Goal: Task Accomplishment & Management: Manage account settings

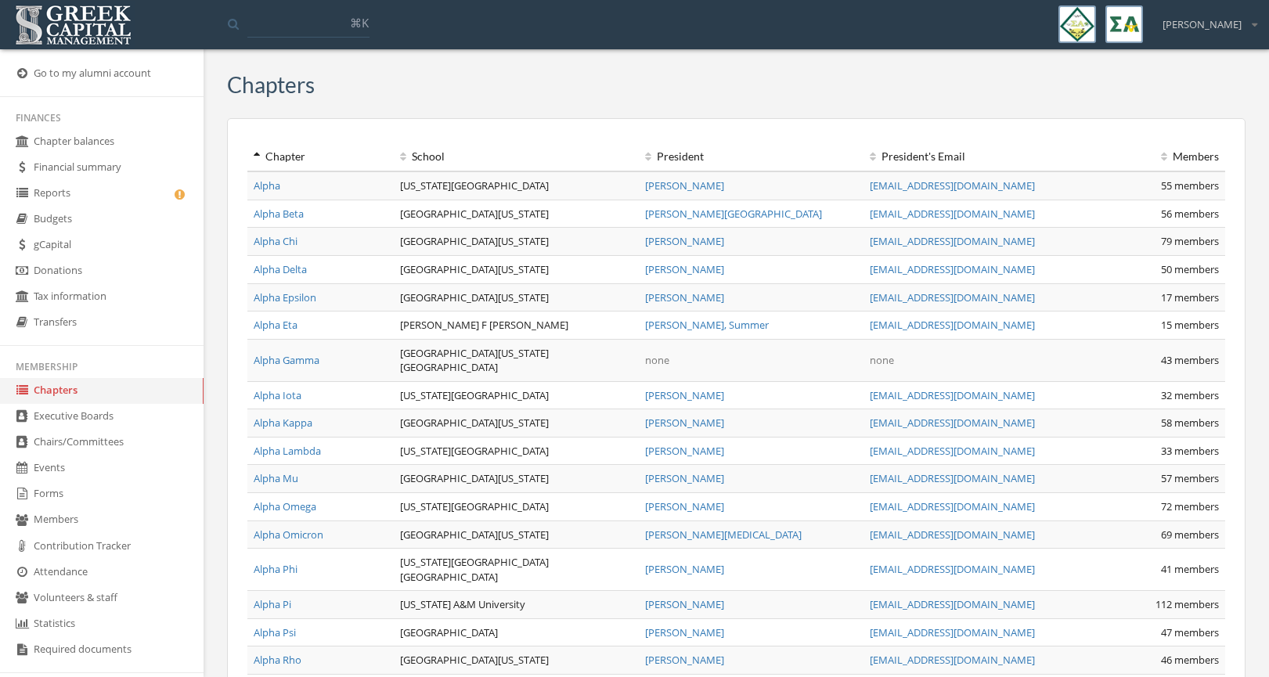
click at [64, 27] on img at bounding box center [73, 25] width 124 height 49
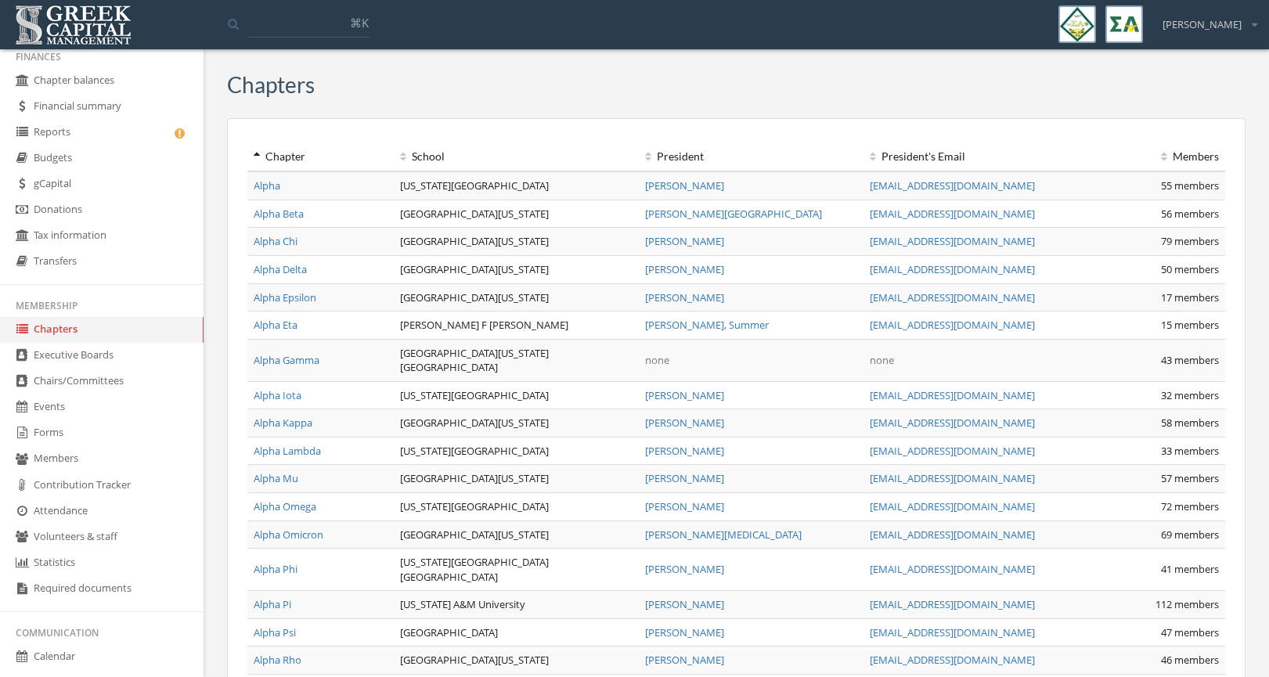
scroll to position [64, 0]
click at [84, 430] on link "Forms" at bounding box center [101, 430] width 203 height 26
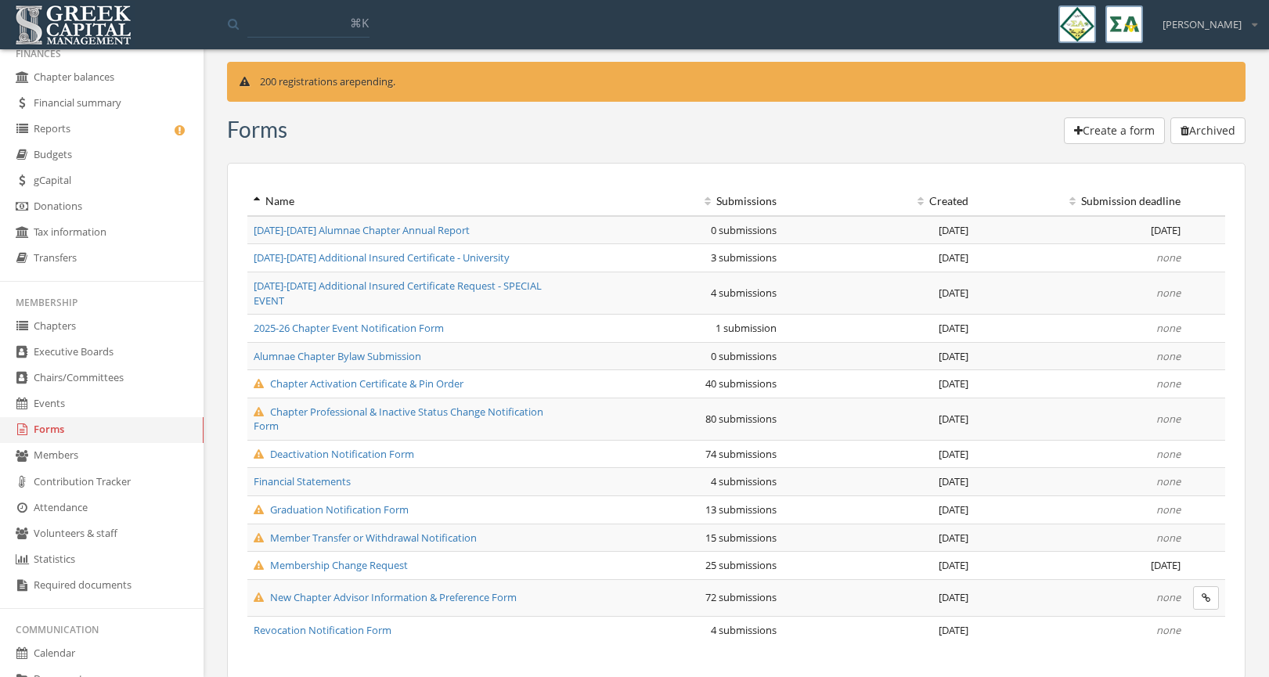
scroll to position [10, 0]
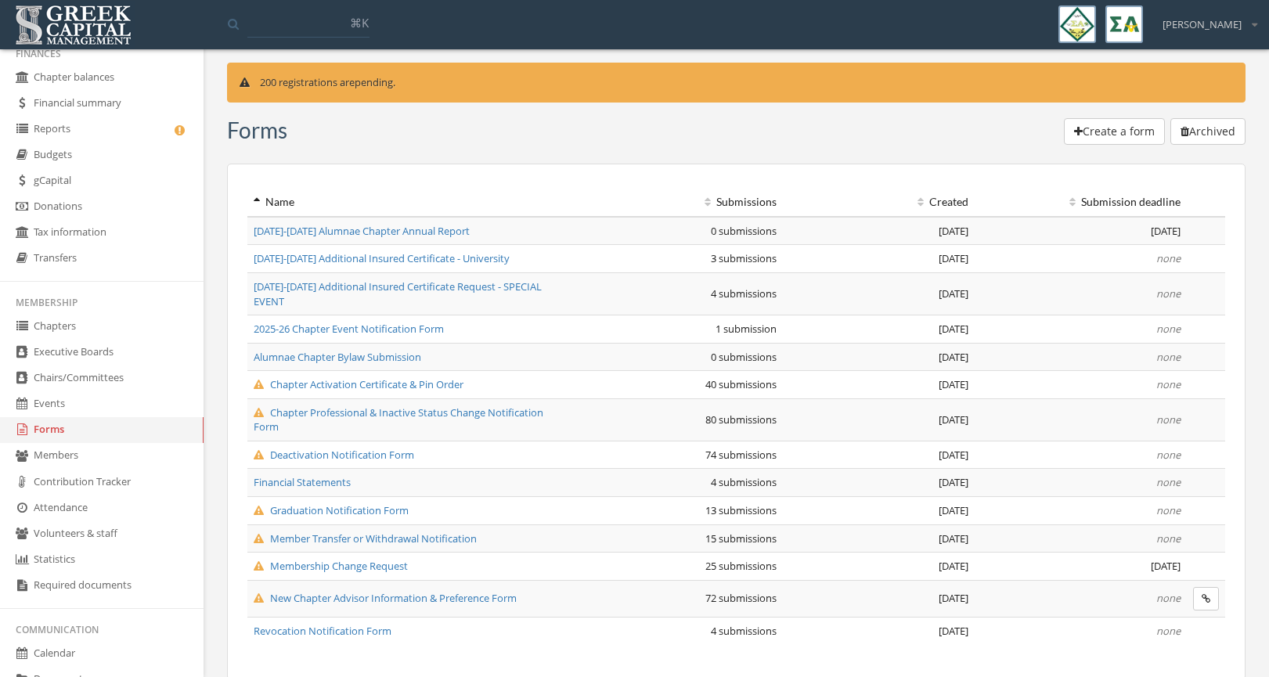
click at [306, 475] on span "Financial Statements" at bounding box center [302, 482] width 97 height 14
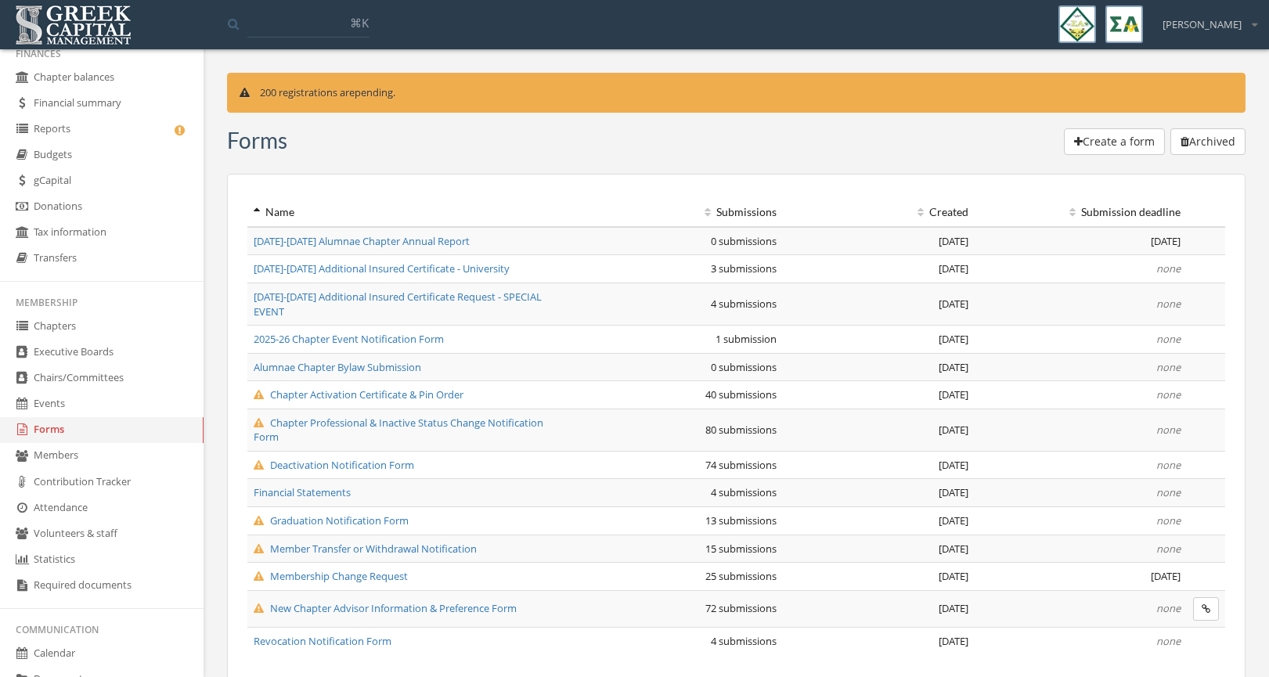
click at [304, 485] on span "Financial Statements" at bounding box center [302, 492] width 97 height 14
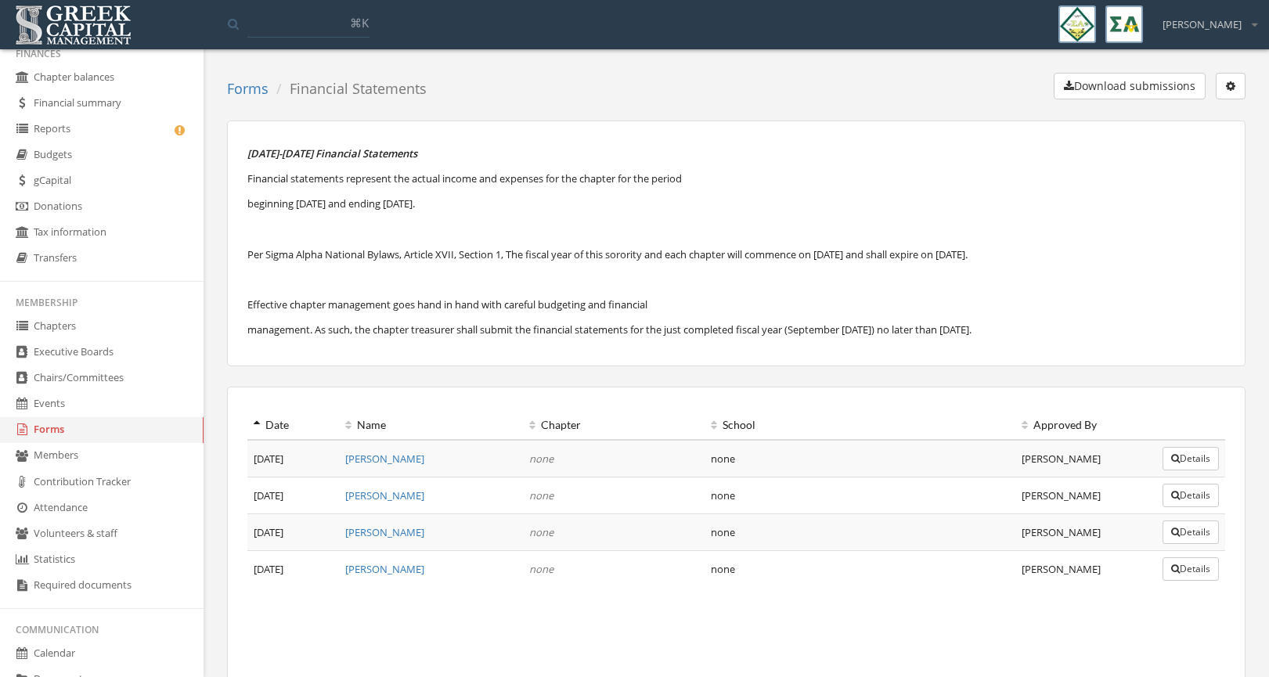
click at [1225, 91] on button "button" at bounding box center [1230, 86] width 30 height 27
click at [1203, 113] on link "Edit form" at bounding box center [1181, 118] width 116 height 24
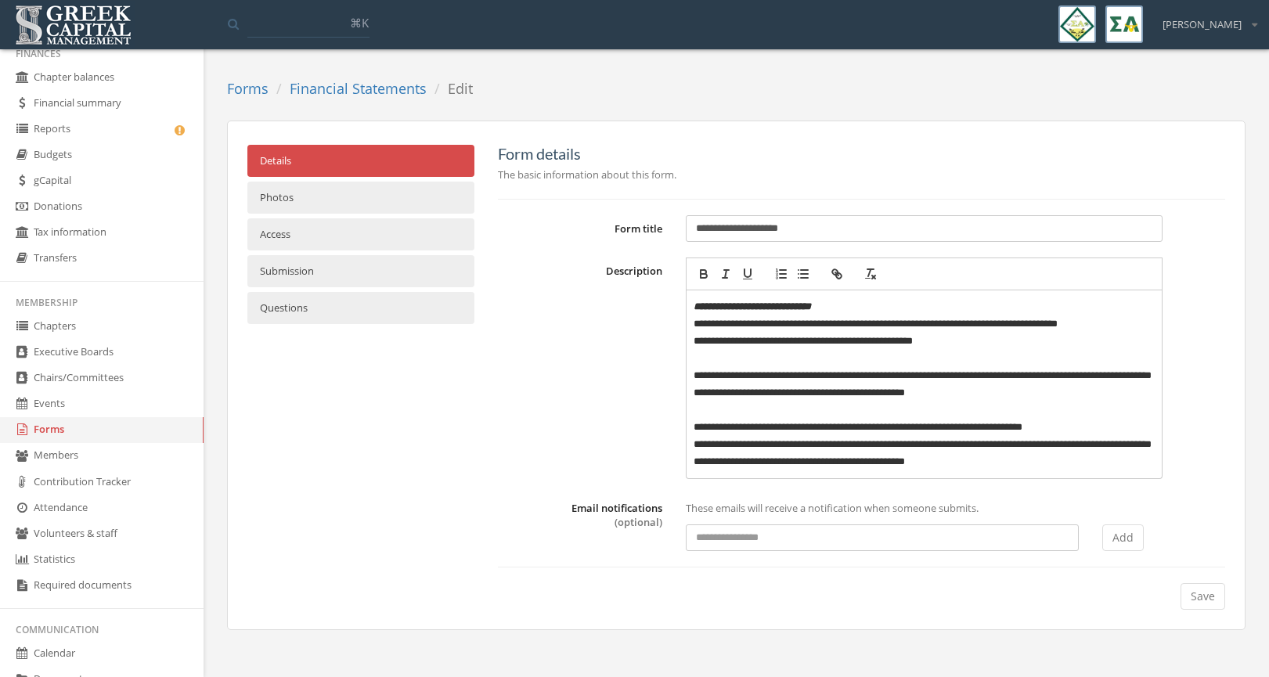
click at [307, 268] on link "Submission" at bounding box center [360, 271] width 227 height 32
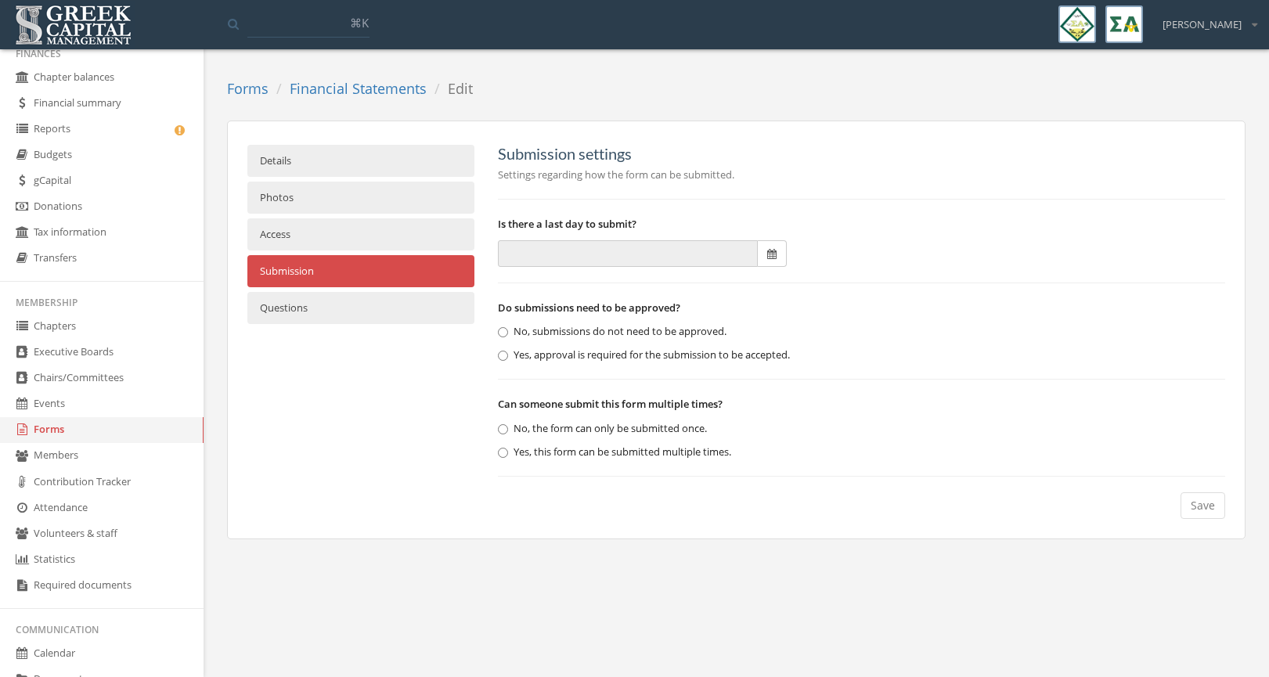
click at [312, 183] on link "Photos" at bounding box center [360, 198] width 227 height 32
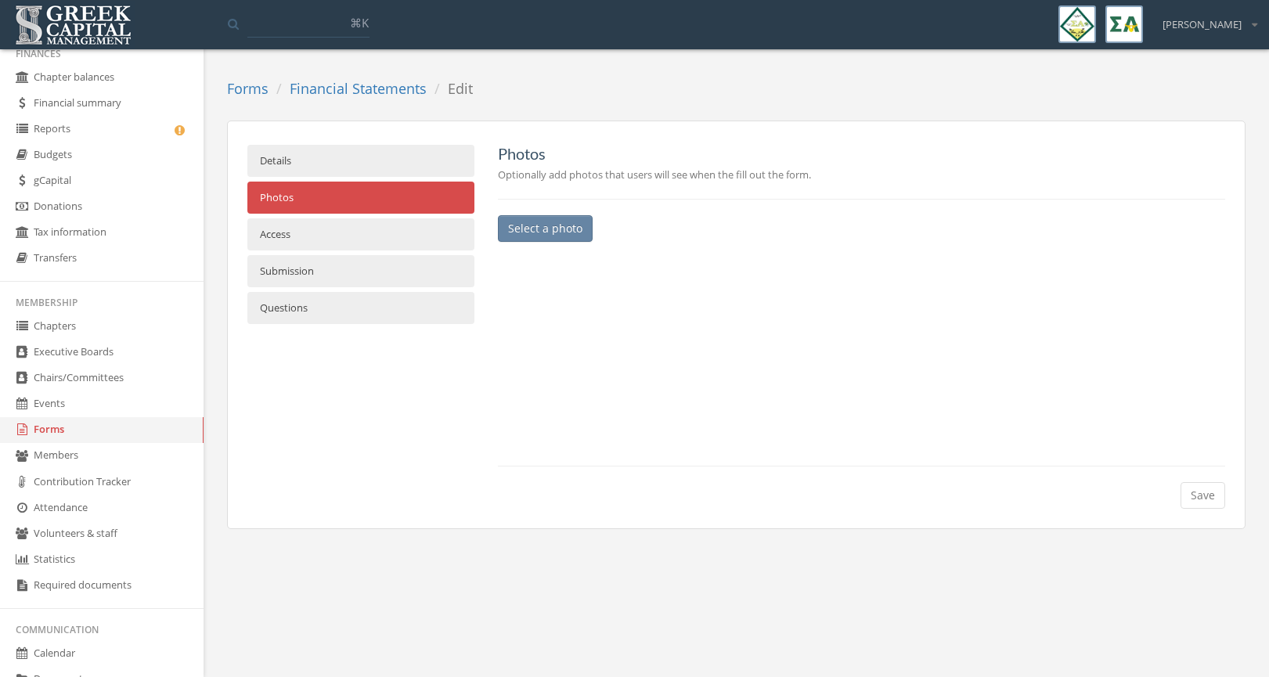
click at [293, 309] on link "Questions" at bounding box center [360, 308] width 227 height 32
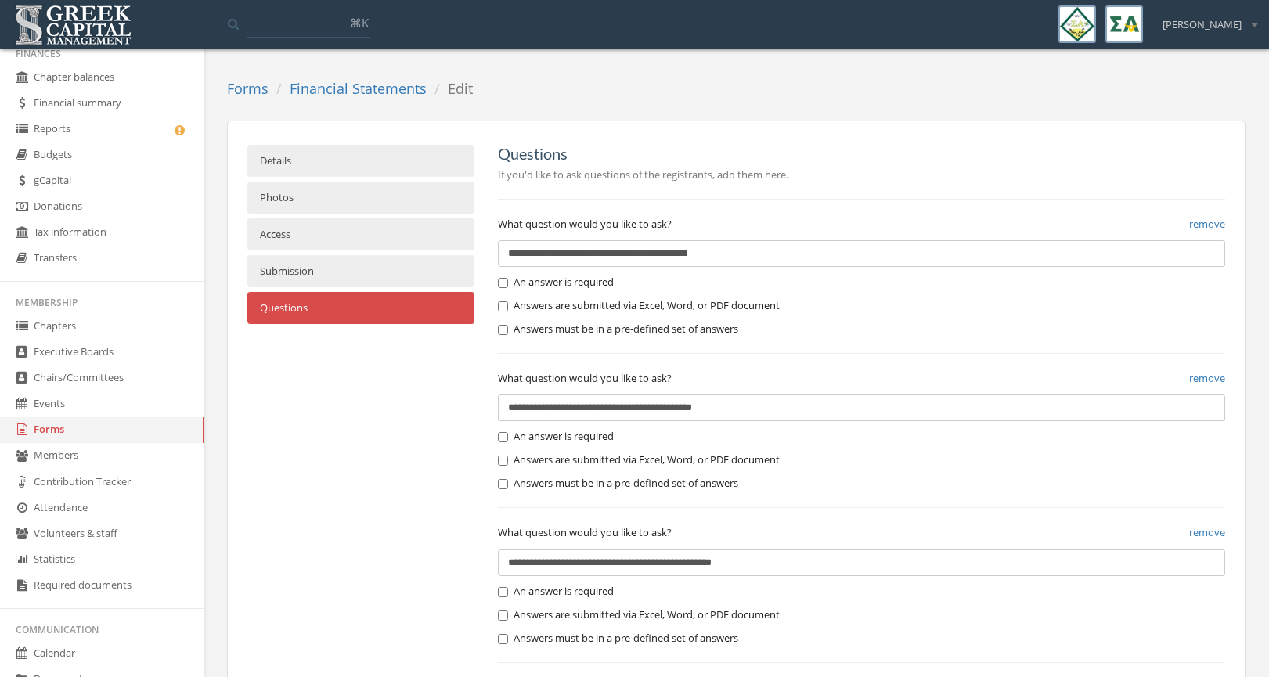
click at [323, 153] on link "Details" at bounding box center [360, 161] width 227 height 32
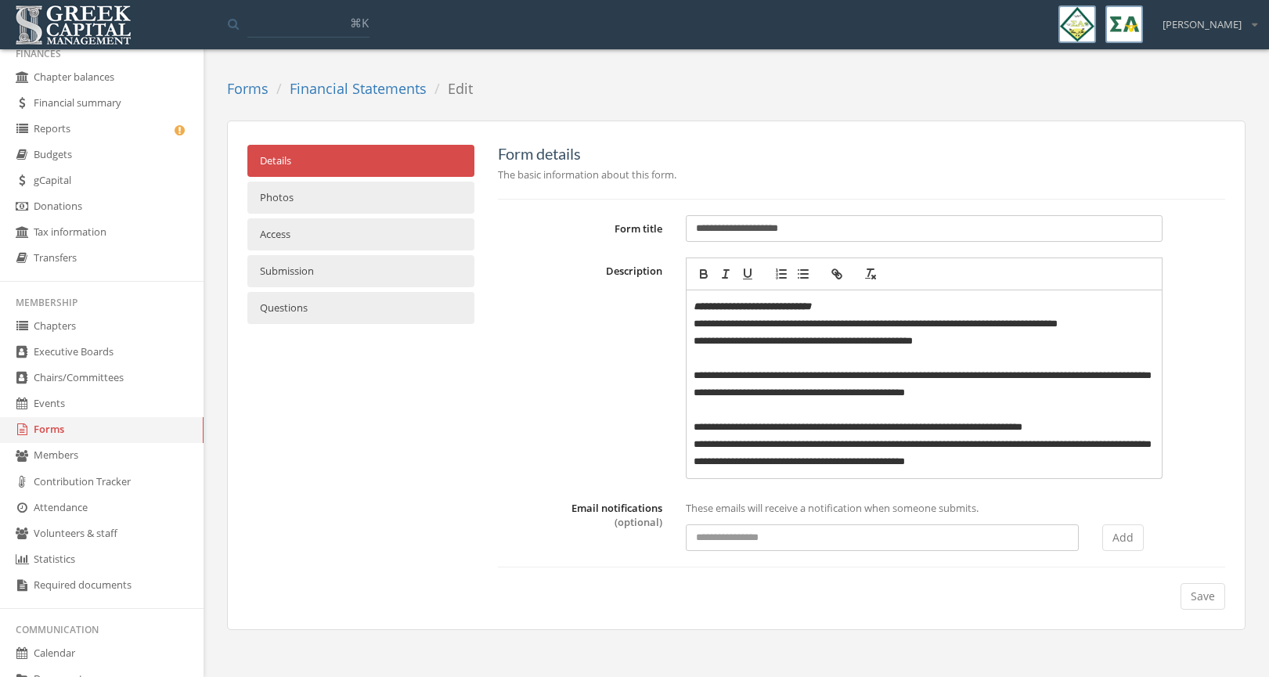
click at [333, 99] on ol "Forms Financial Statements Edit" at bounding box center [355, 89] width 257 height 33
click at [337, 81] on link "Financial Statements" at bounding box center [358, 88] width 137 height 19
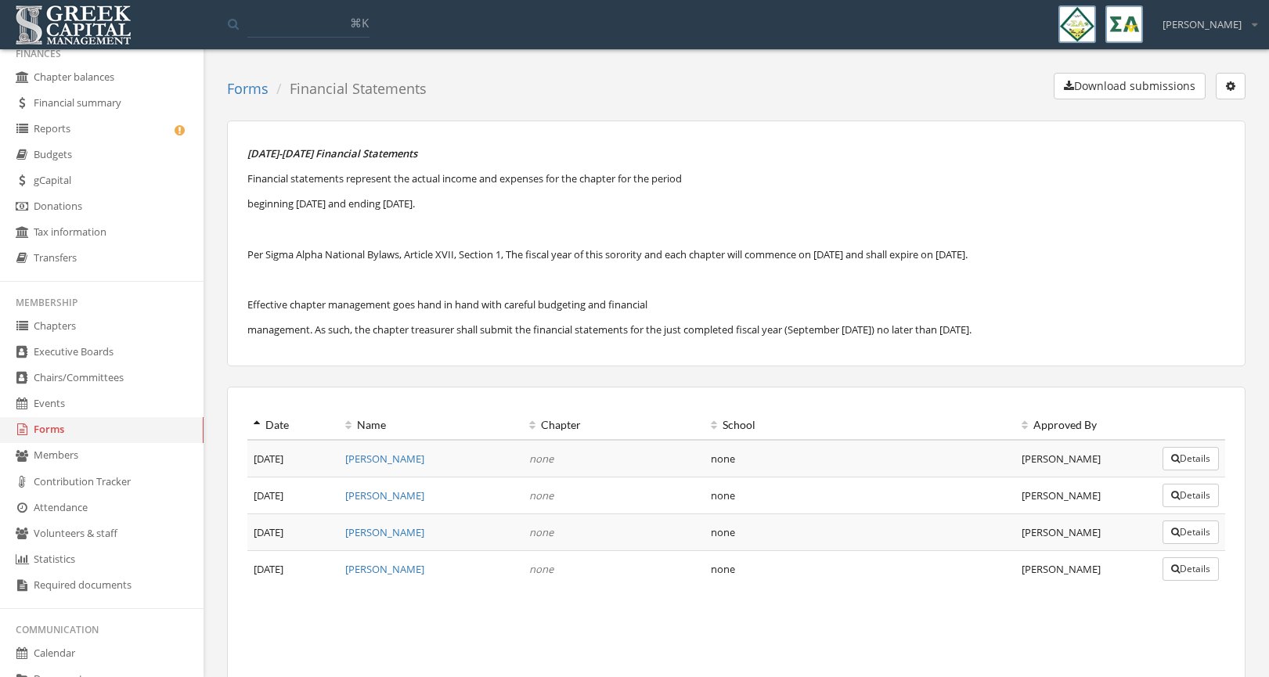
click at [1172, 458] on icon "button" at bounding box center [1175, 458] width 9 height 9
